Goal: Task Accomplishment & Management: Manage account settings

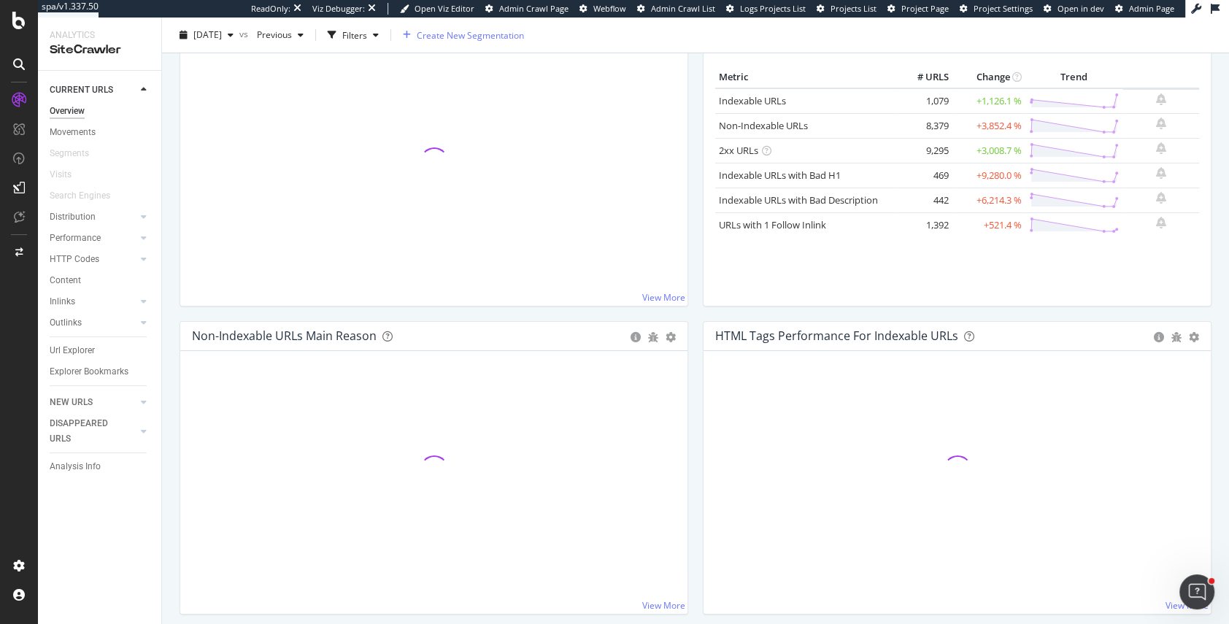
scroll to position [144, 0]
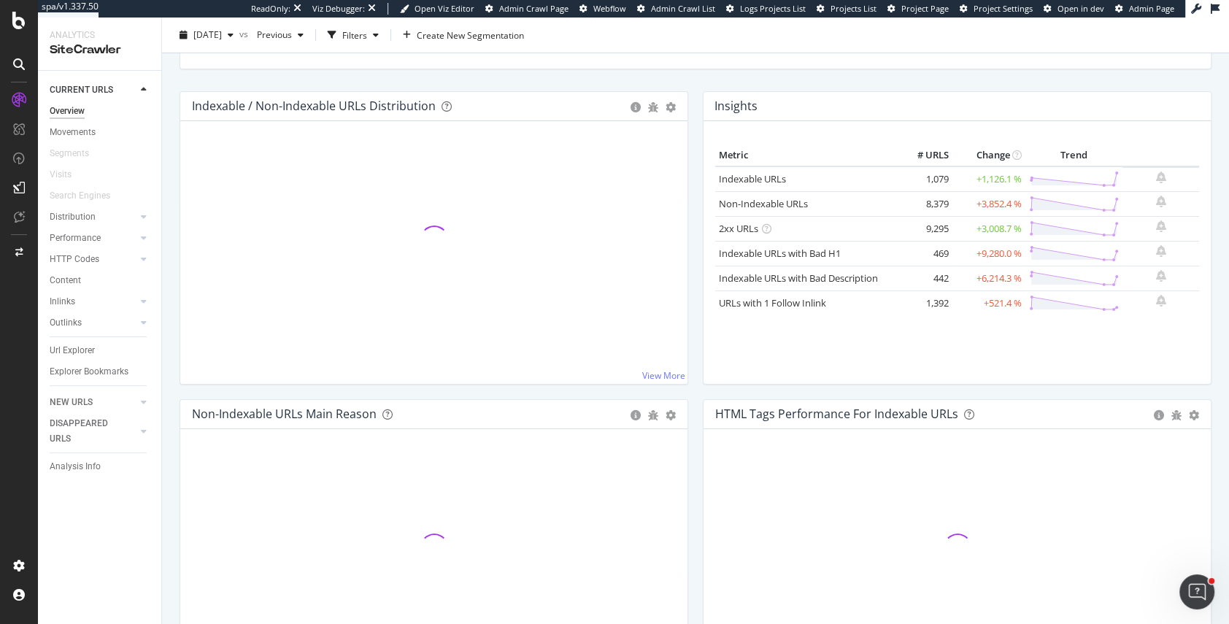
click at [690, 113] on div "Indexable / Non-Indexable URLs Distribution Bar Bar (by Percentage) Table Add t…" at bounding box center [433, 245] width 523 height 308
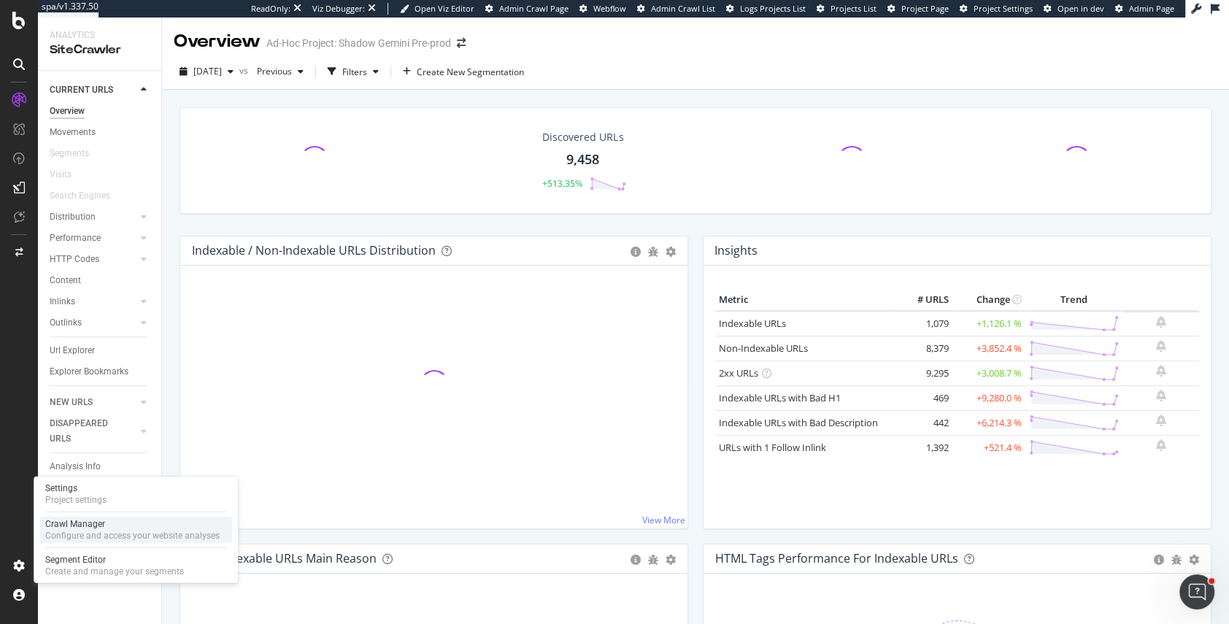
click at [96, 522] on div "Crawl Manager" at bounding box center [132, 524] width 174 height 12
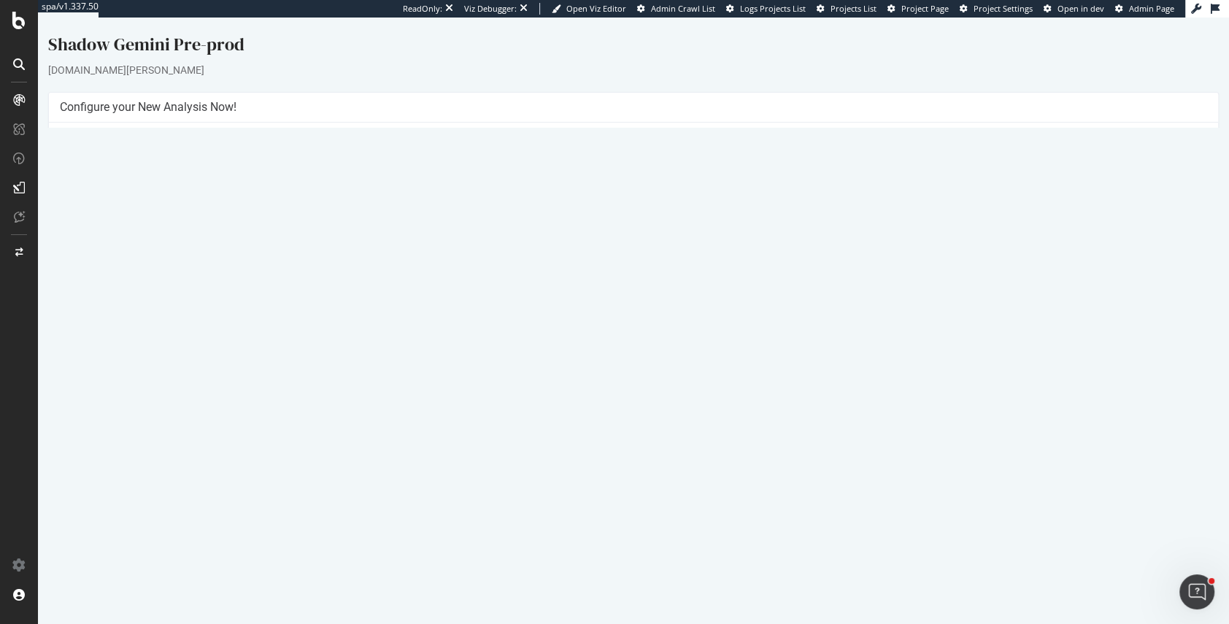
click at [93, 476] on link "[DATE] report" at bounding box center [99, 477] width 56 height 12
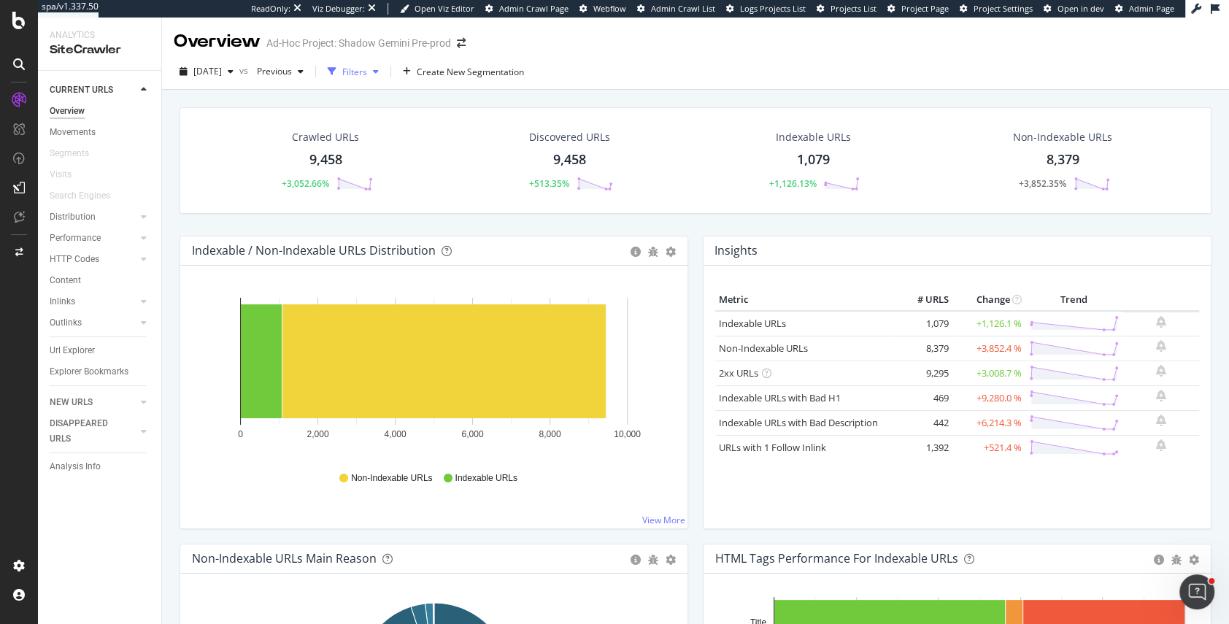
click at [367, 72] on div "Filters" at bounding box center [354, 72] width 25 height 12
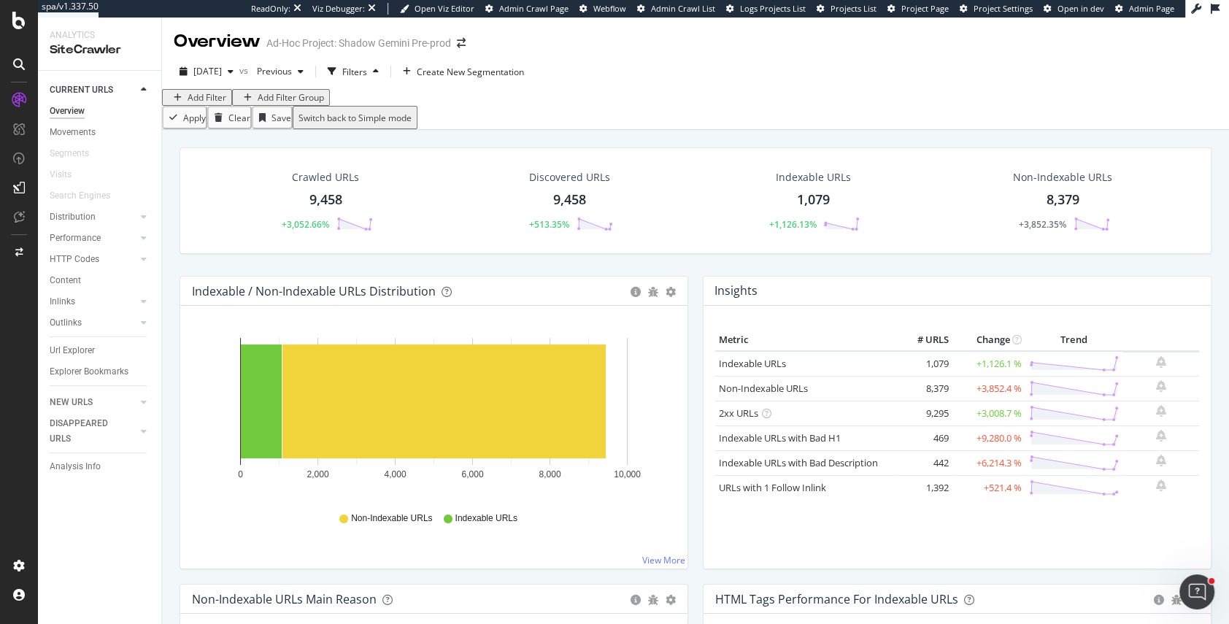
click at [213, 104] on div "Add Filter" at bounding box center [207, 97] width 39 height 12
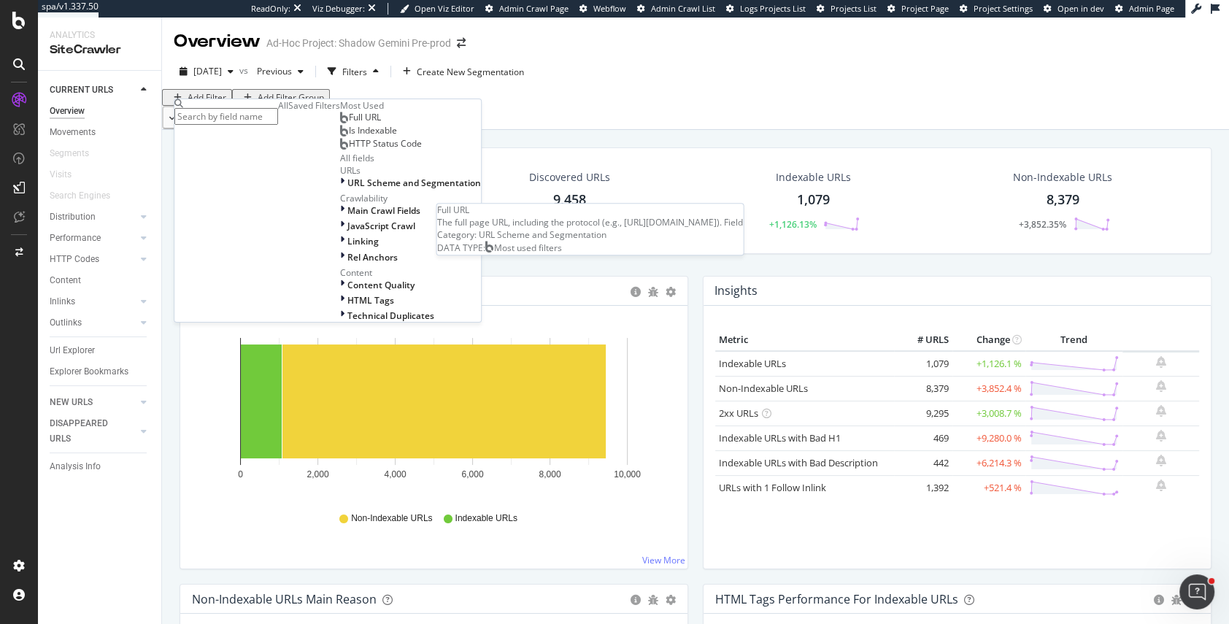
click at [349, 123] on span "Full URL" at bounding box center [365, 117] width 32 height 12
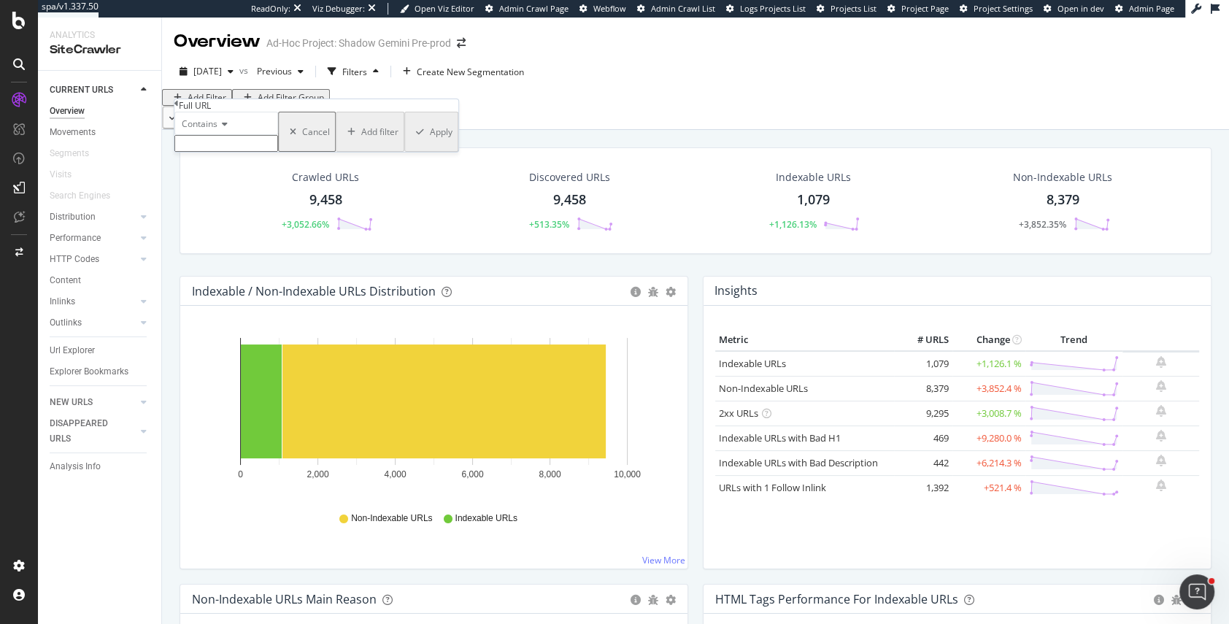
click at [232, 152] on div "Contains Cancel Add filter Apply" at bounding box center [316, 132] width 284 height 40
click at [231, 152] on input "text" at bounding box center [226, 143] width 104 height 17
paste input "isFilterEngine=True*"
type input "isFilterEngine"
click at [430, 142] on div "Apply" at bounding box center [441, 136] width 23 height 12
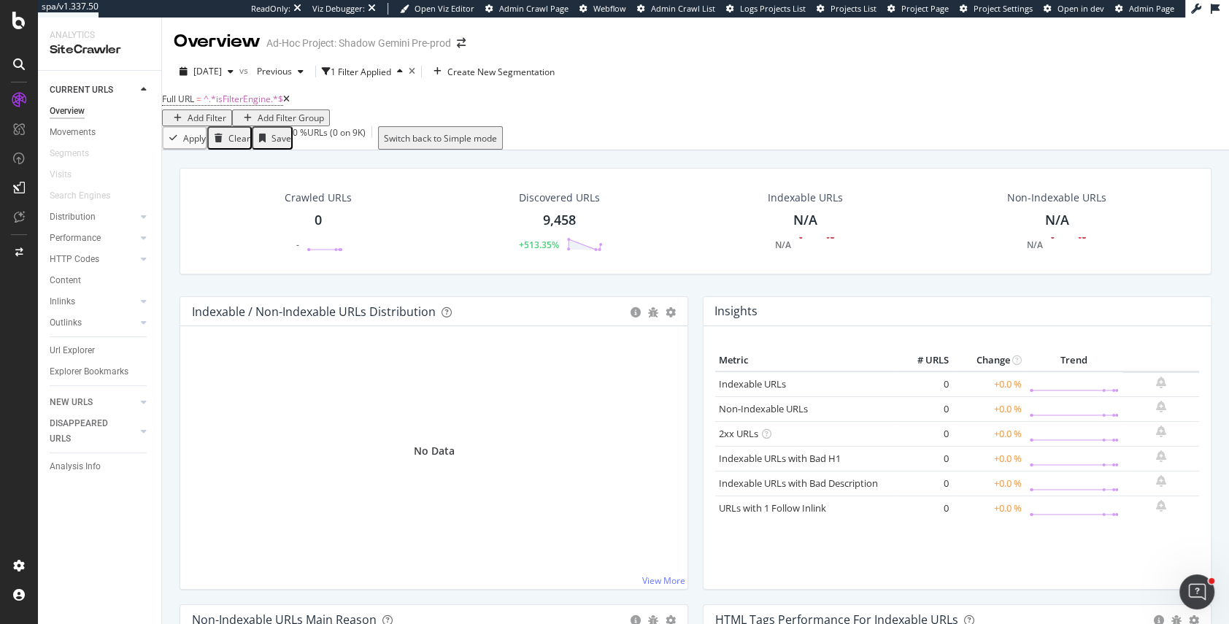
click at [188, 114] on div "button" at bounding box center [178, 118] width 20 height 9
click at [290, 104] on icon at bounding box center [286, 99] width 7 height 9
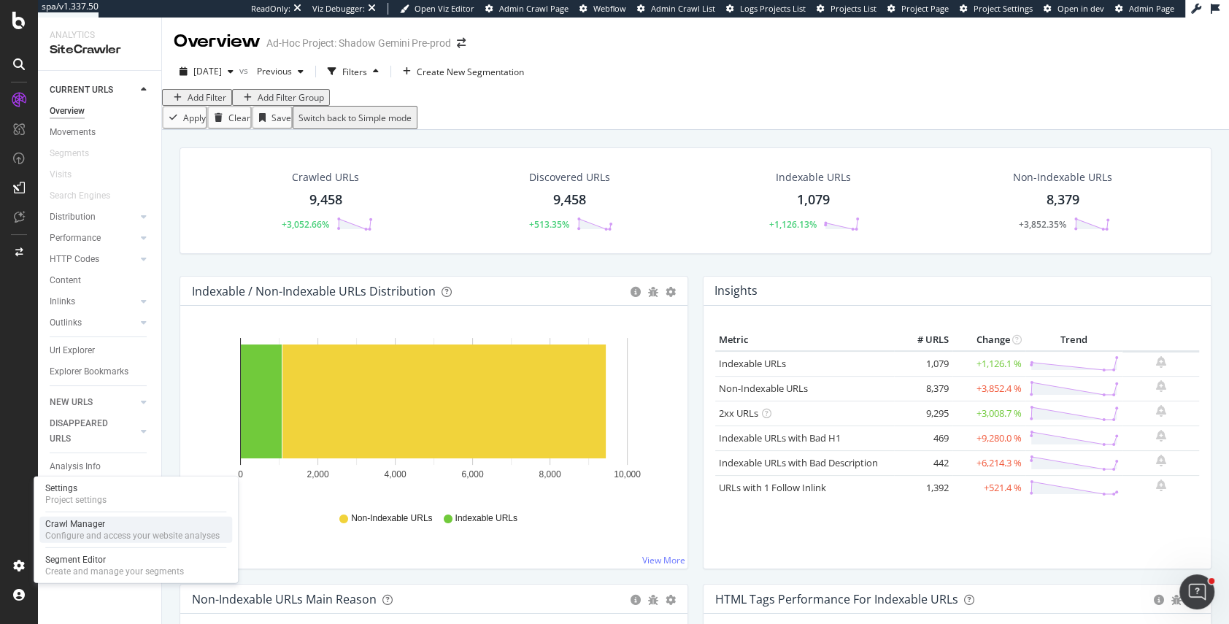
click at [65, 523] on div "Crawl Manager" at bounding box center [132, 524] width 174 height 12
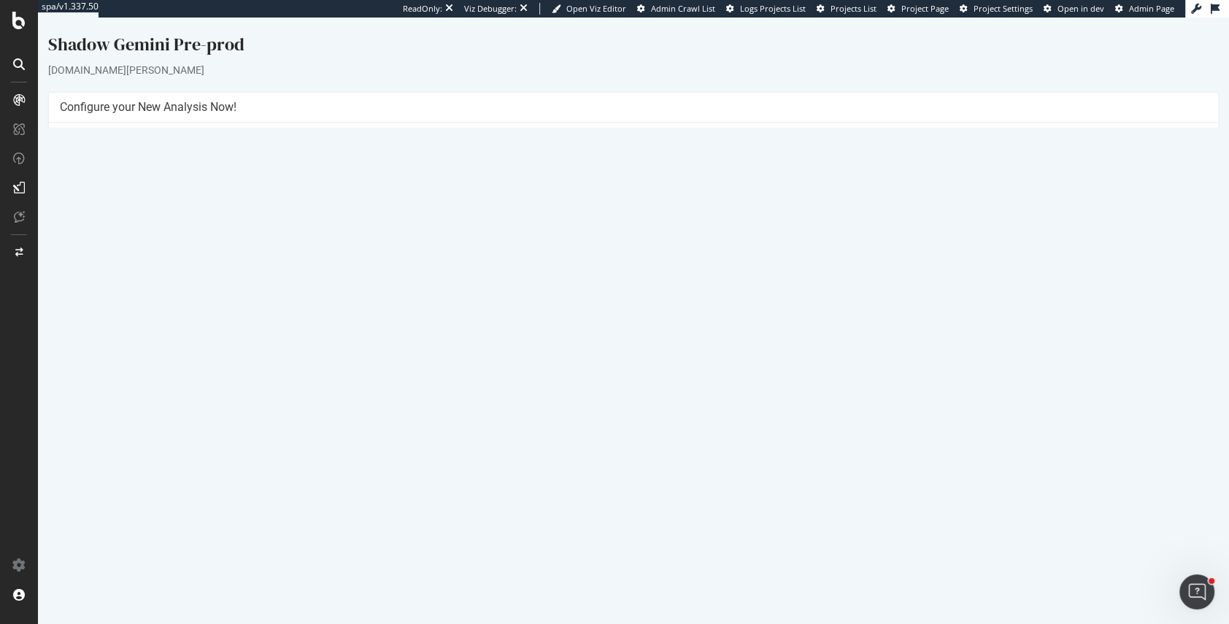
click at [671, 344] on link "Settings" at bounding box center [681, 343] width 33 height 12
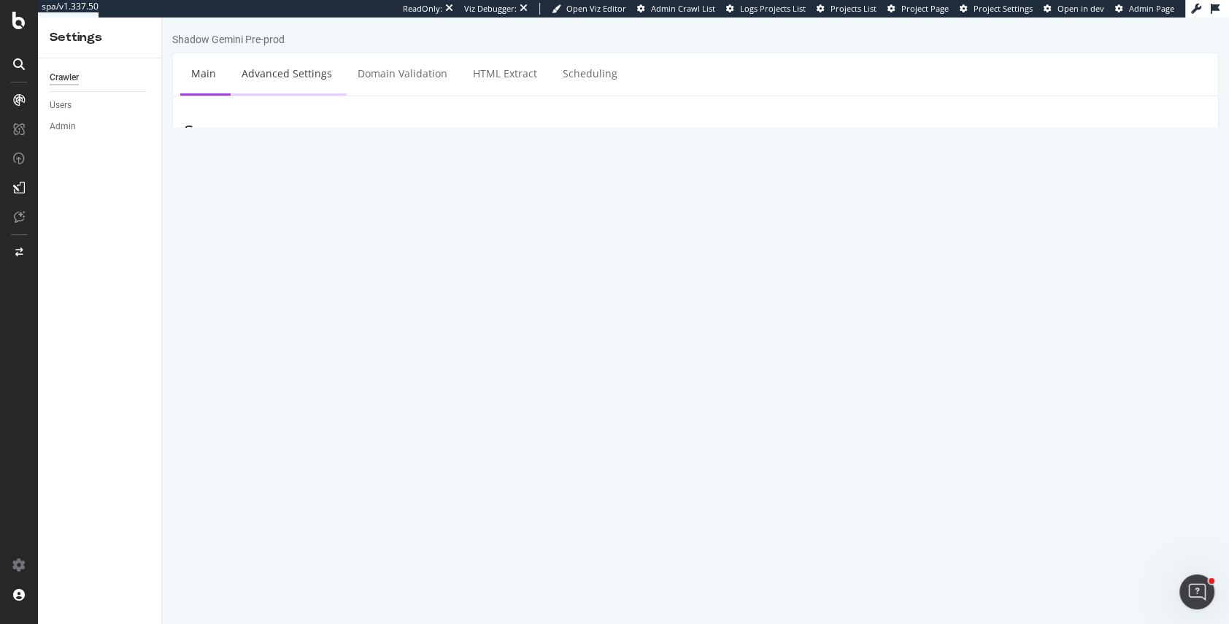
click at [280, 77] on link "Advanced Settings" at bounding box center [287, 73] width 112 height 40
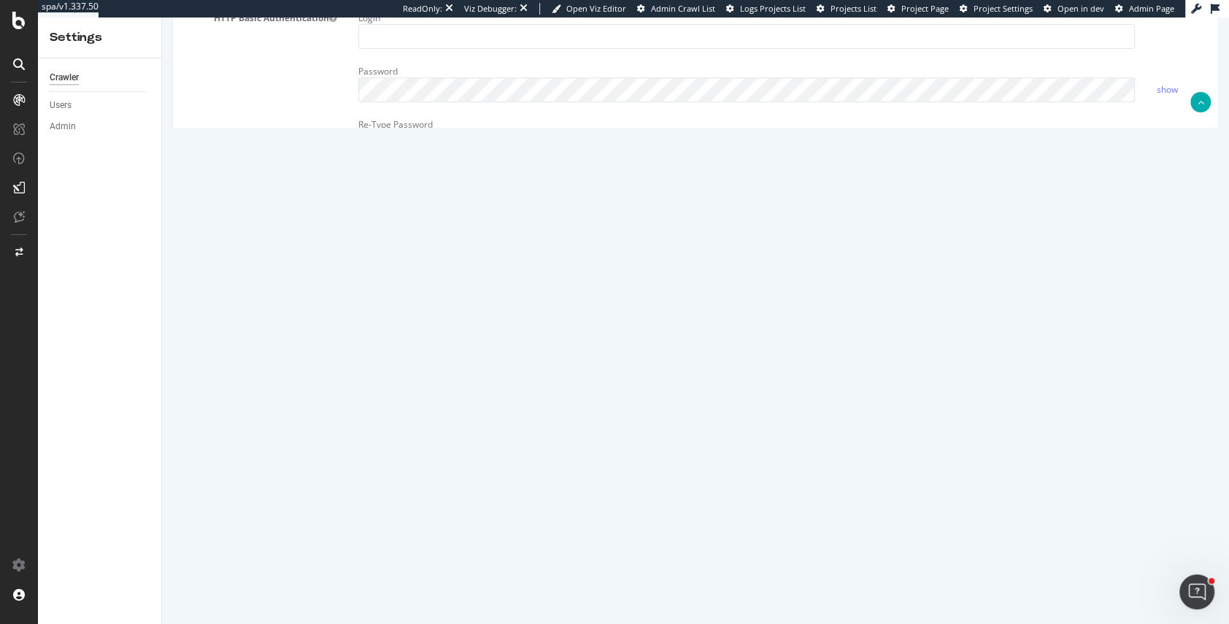
scroll to position [590, 0]
click at [439, 282] on textarea at bounding box center [782, 281] width 849 height 135
paste textarea "User-agent: * Disallow: /search.cms Disallow: /product-print.cms Disallow: /pro…"
type textarea "User-agent: * Disallow: /search.cms Disallow: /product-print.cms Disallow: /pro…"
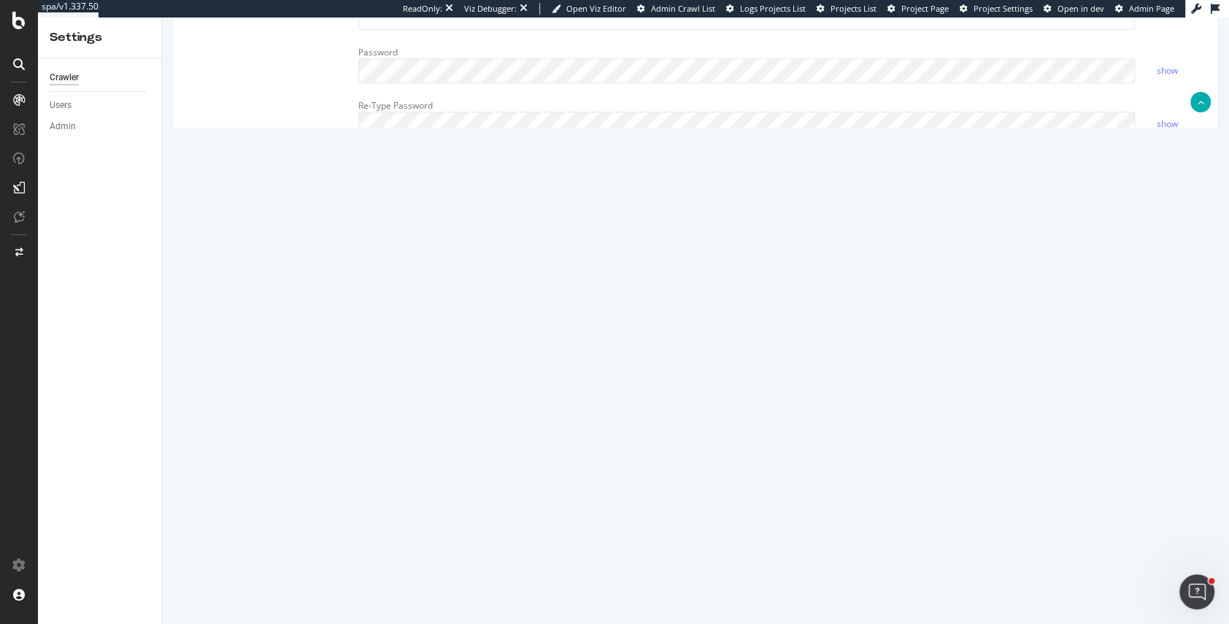
scroll to position [1159, 0]
click at [698, 571] on input "Save & Back to Project" at bounding box center [713, 582] width 106 height 22
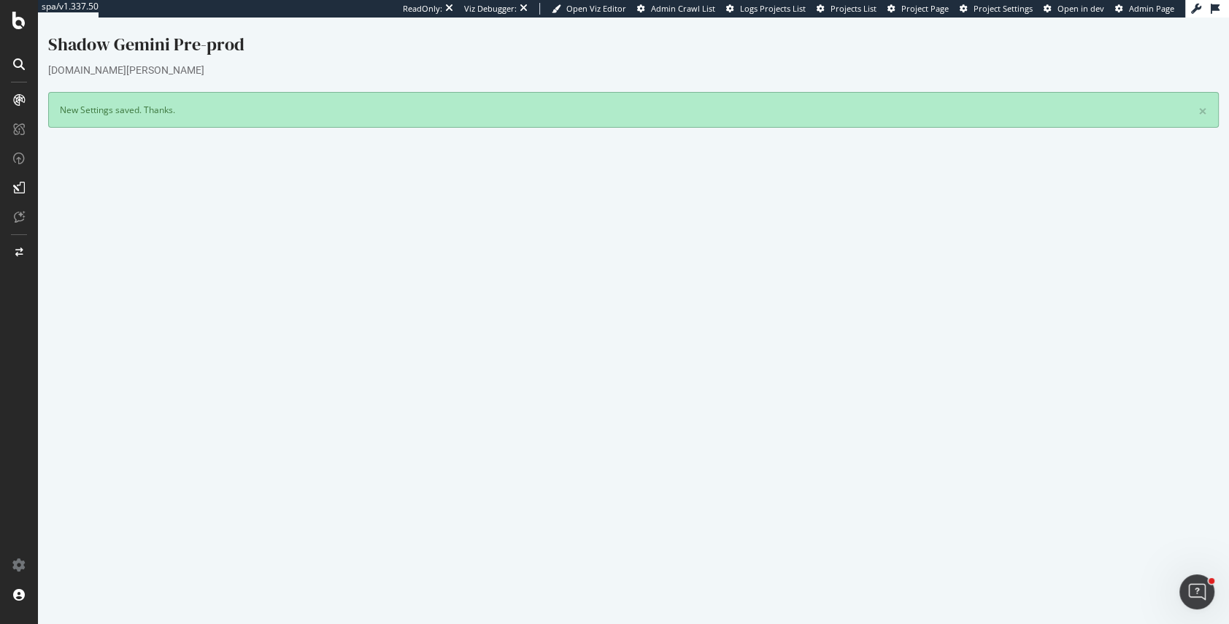
click at [683, 468] on link "Settings" at bounding box center [681, 474] width 33 height 12
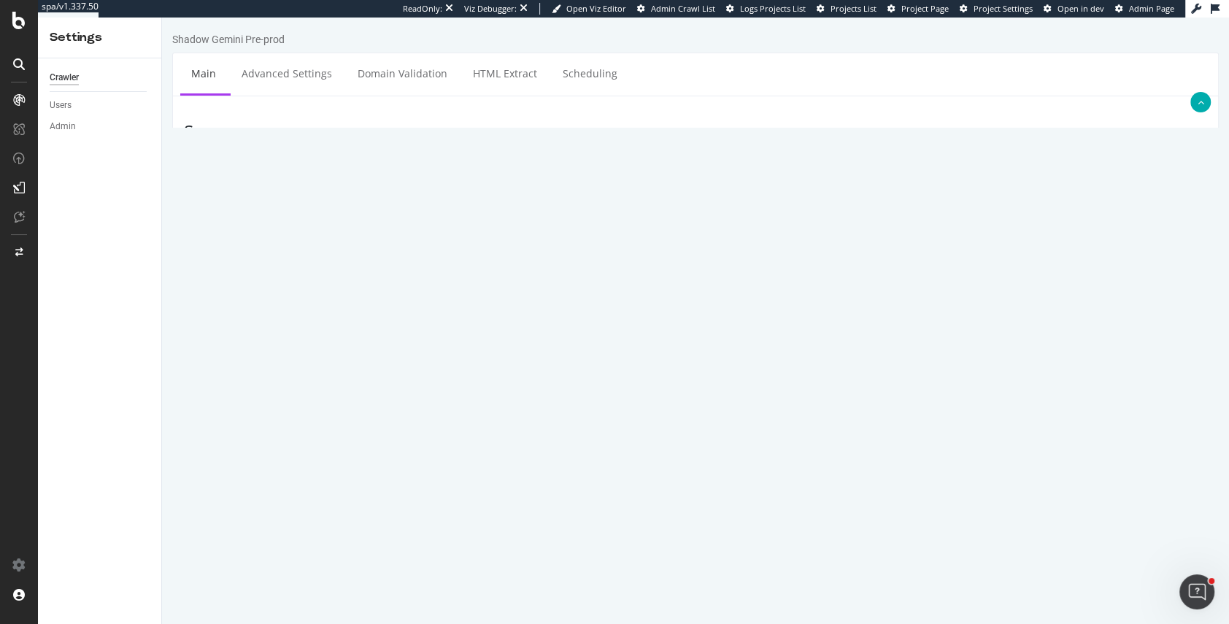
scroll to position [582, 0]
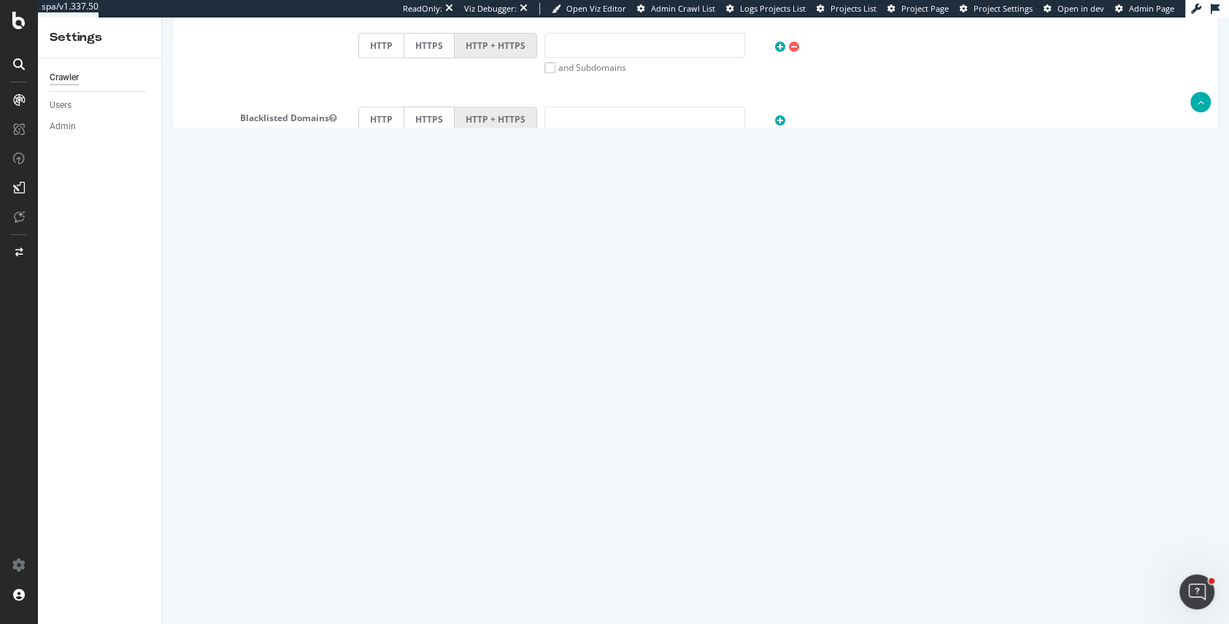
drag, startPoint x: 416, startPoint y: 318, endPoint x: 339, endPoint y: 317, distance: 76.6
click at [339, 317] on div "Max Speed (URLs / s) 10 Estimated crawl duration: 2 hours 46 minutes" at bounding box center [695, 320] width 1045 height 25
type input "20"
click at [679, 579] on input "Save & Back to Project" at bounding box center [713, 581] width 106 height 22
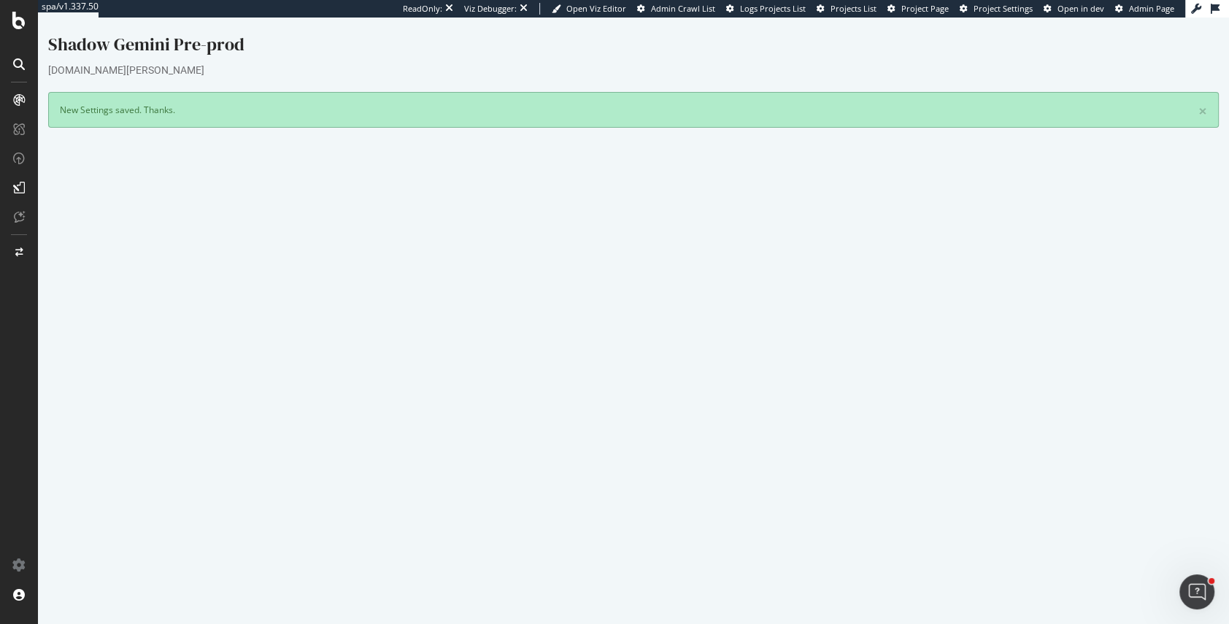
click at [669, 404] on link "Settings" at bounding box center [681, 410] width 33 height 12
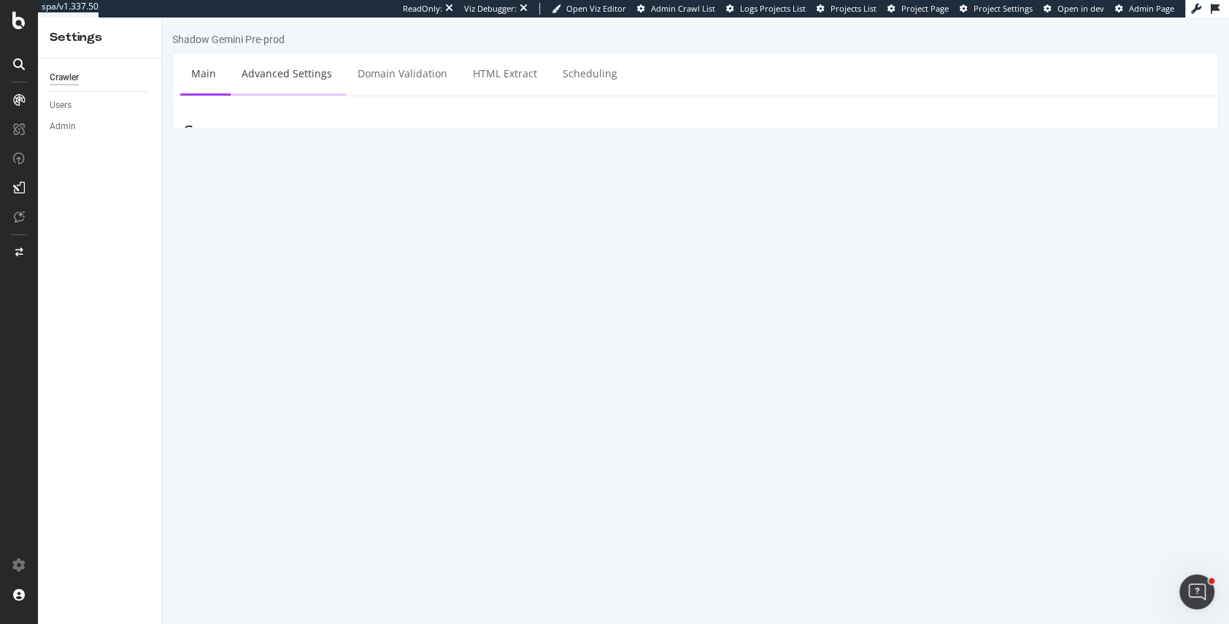
click at [282, 83] on link "Advanced Settings" at bounding box center [287, 73] width 112 height 40
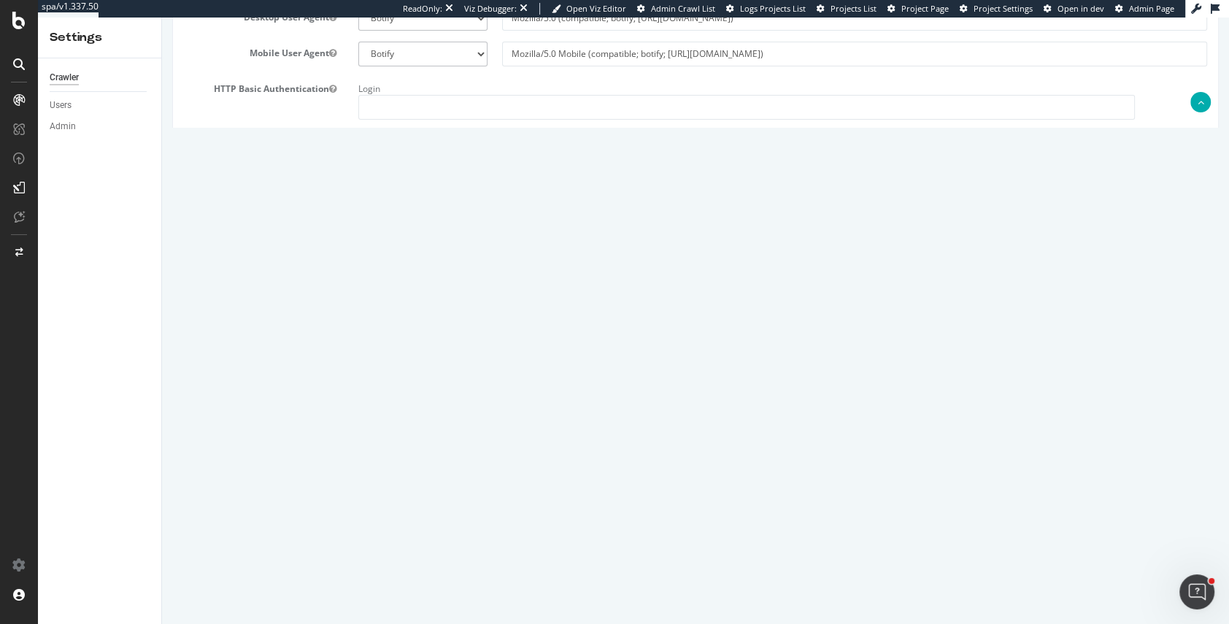
scroll to position [1159, 0]
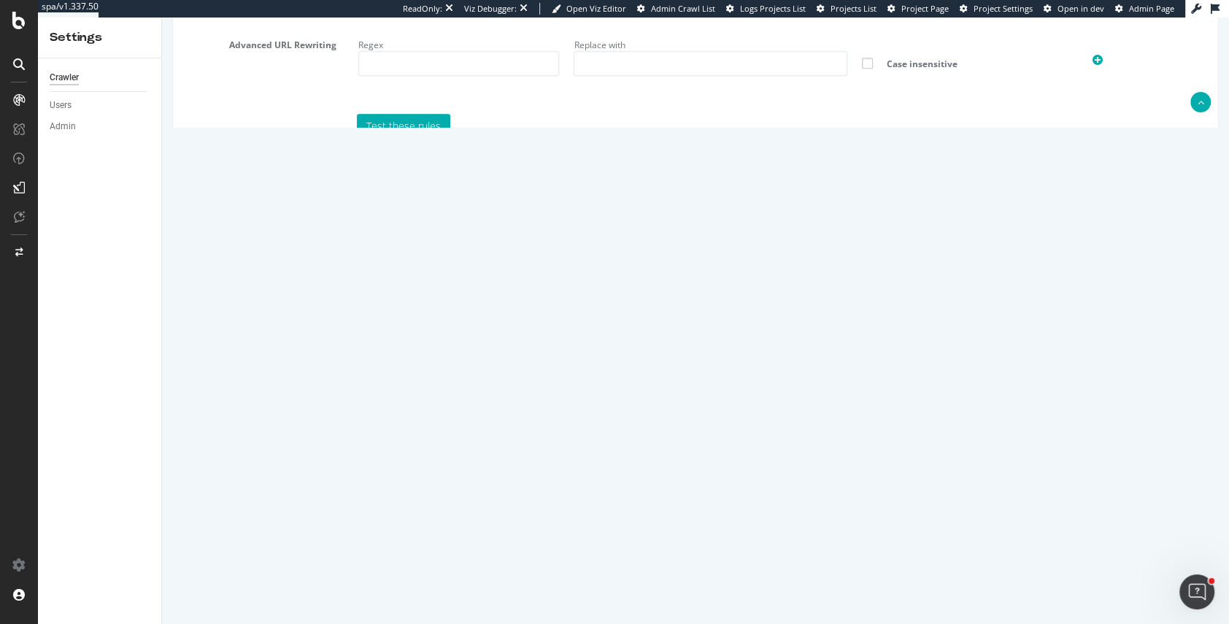
click at [715, 582] on input "Save & Back to Project" at bounding box center [713, 582] width 106 height 22
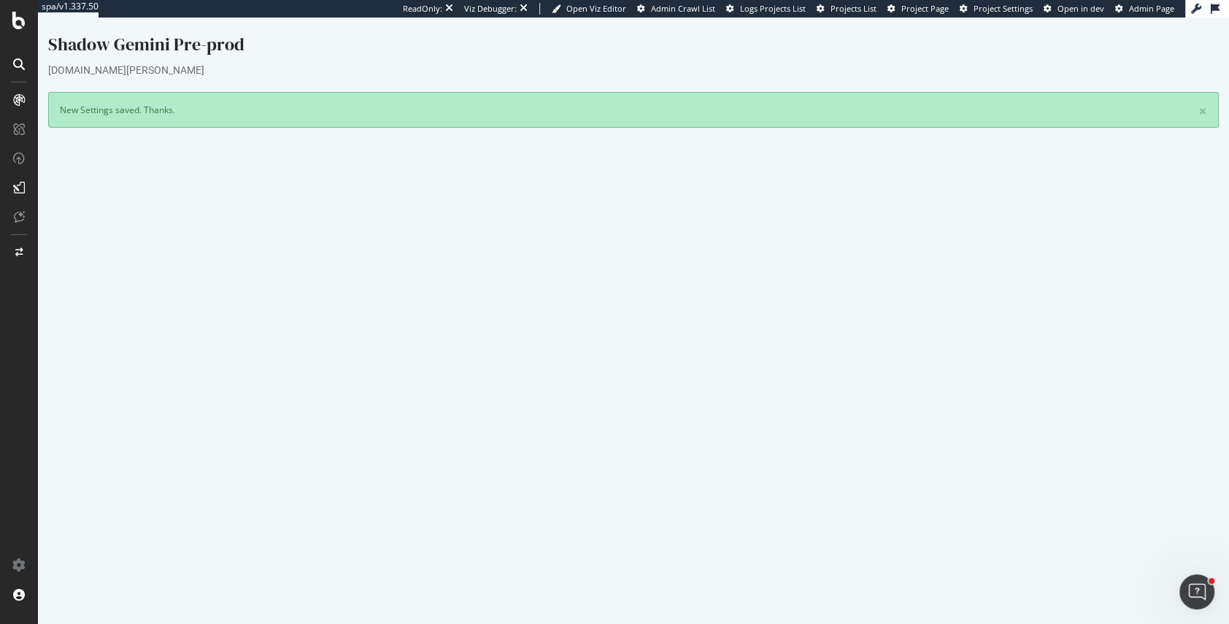
click at [589, 417] on button "Yes! Start Now" at bounding box center [615, 411] width 90 height 23
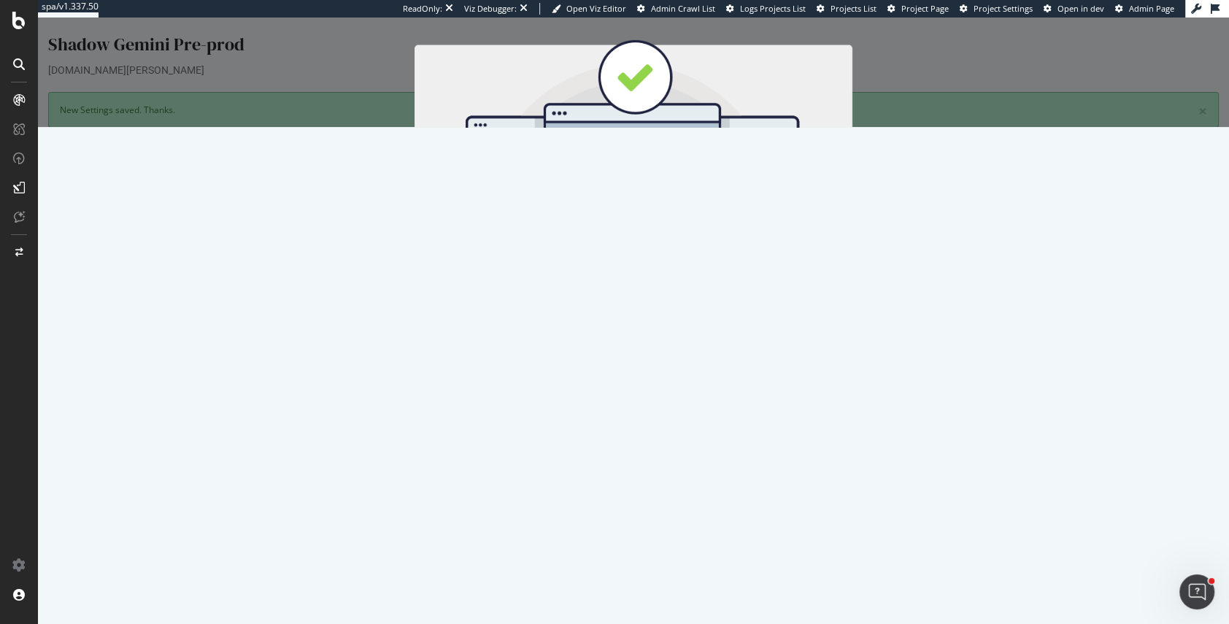
click at [668, 252] on button "Start Now" at bounding box center [660, 259] width 64 height 25
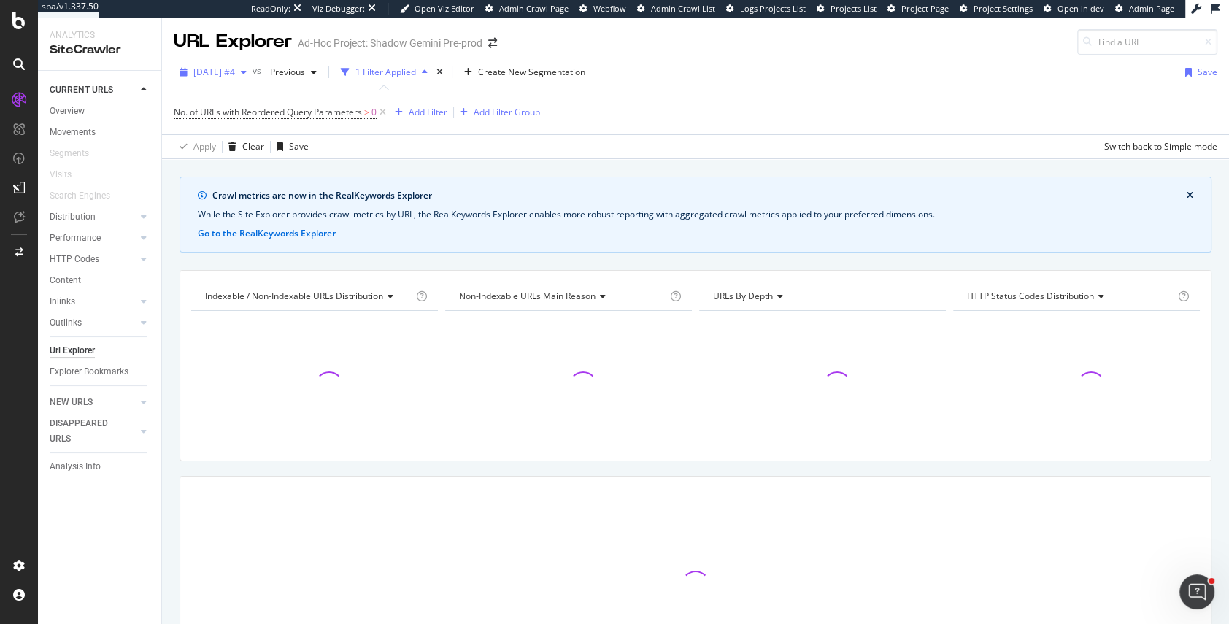
click at [235, 74] on span "2025 Sep. 2nd #4" at bounding box center [214, 72] width 42 height 12
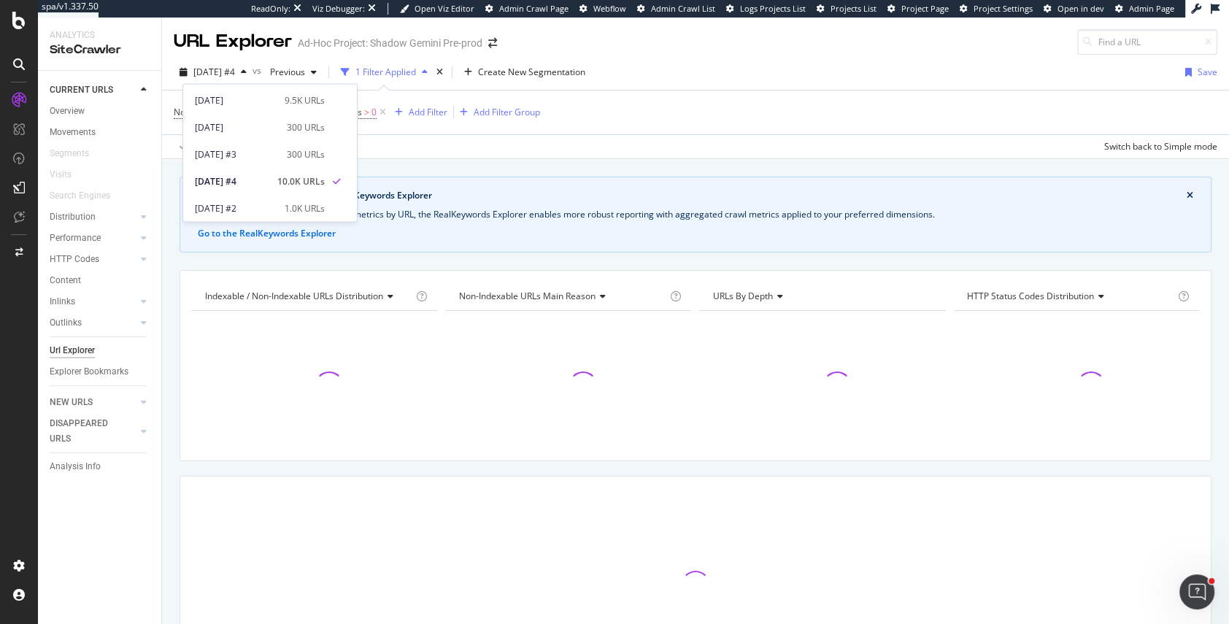
click at [171, 255] on div "Crawl metrics are now in the RealKeywords Explorer While the Site Explorer prov…" at bounding box center [695, 461] width 1067 height 569
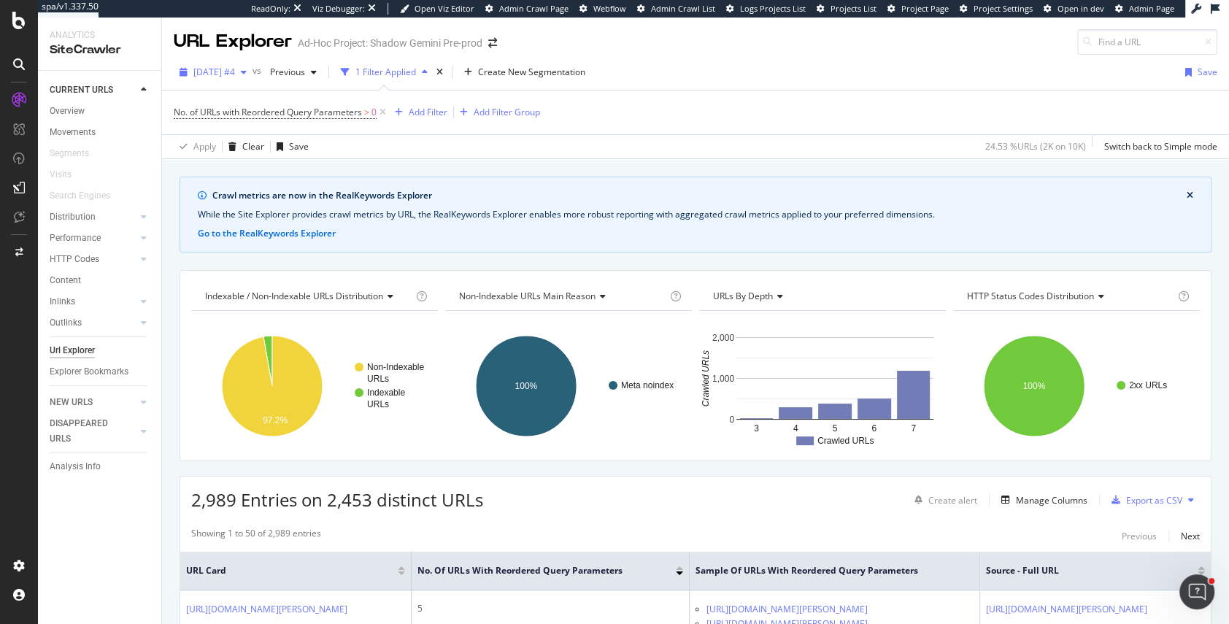
click at [212, 69] on span "2025 Sep. 2nd #4" at bounding box center [214, 72] width 42 height 12
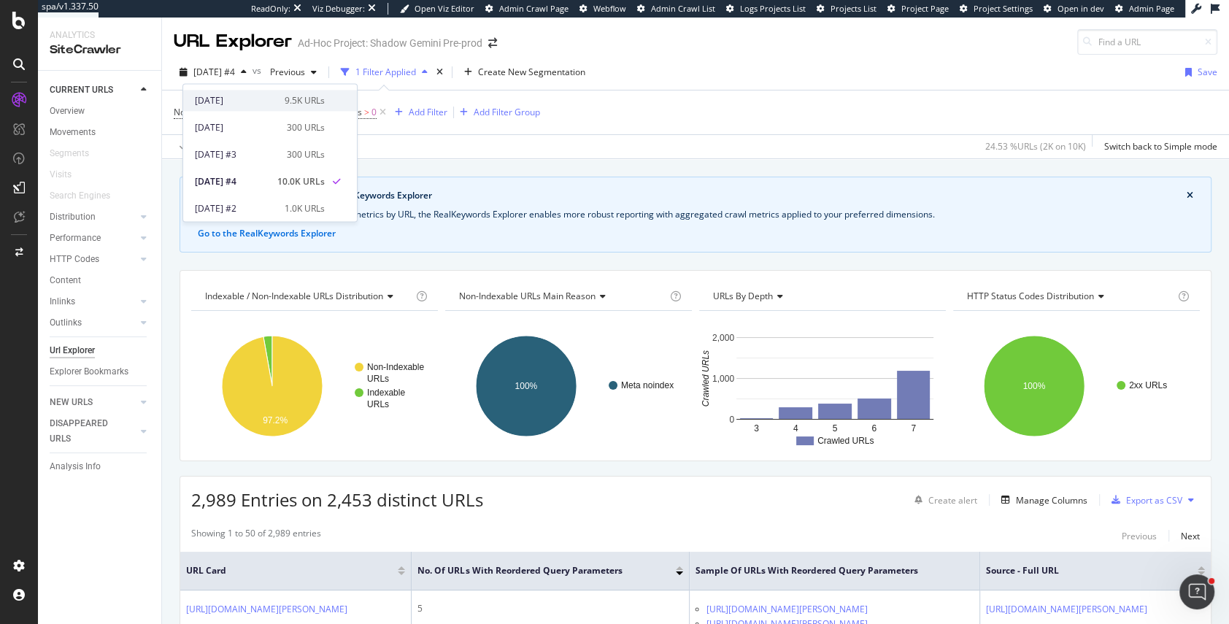
click at [213, 97] on div "[DATE]" at bounding box center [235, 100] width 81 height 13
